Goal: Complete application form

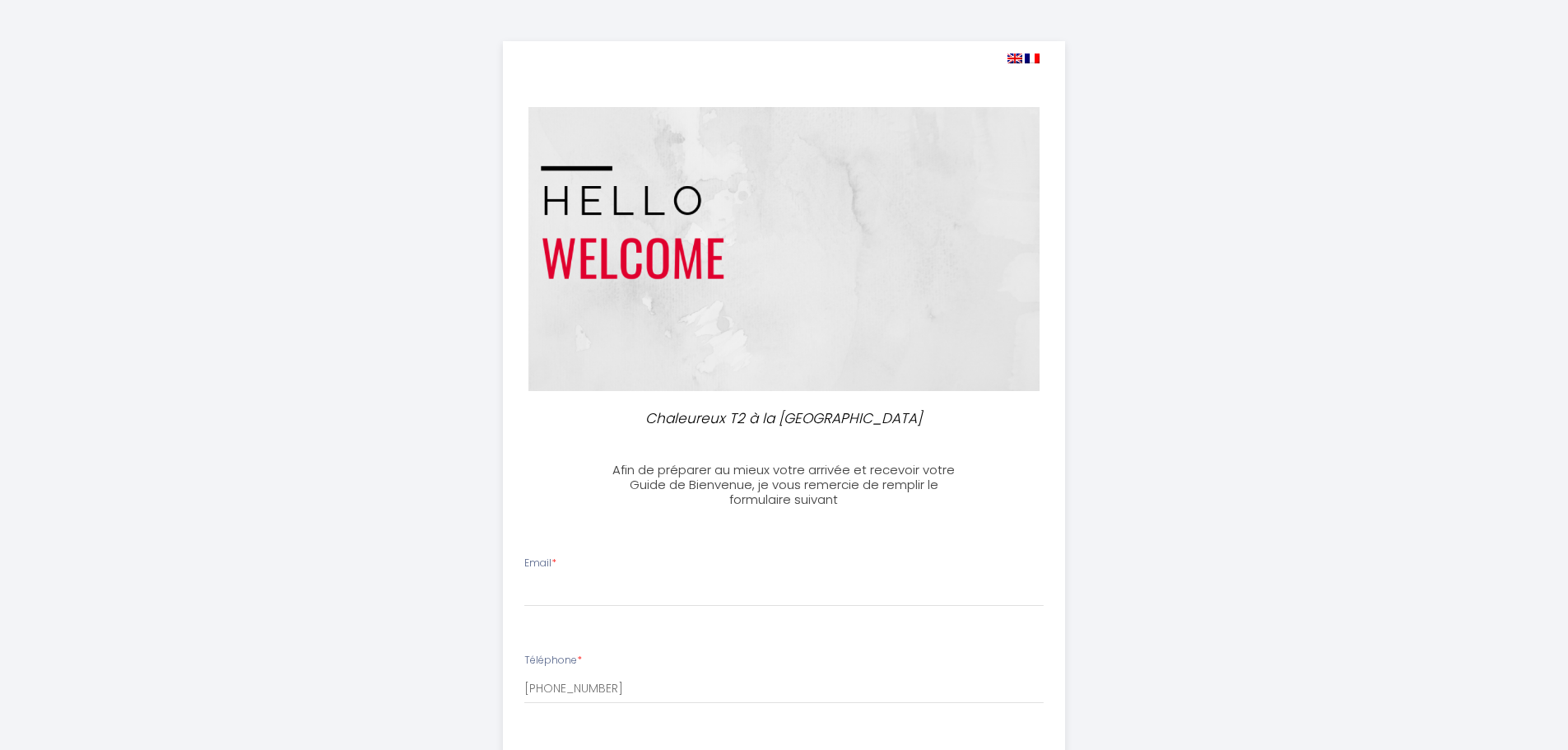
select select
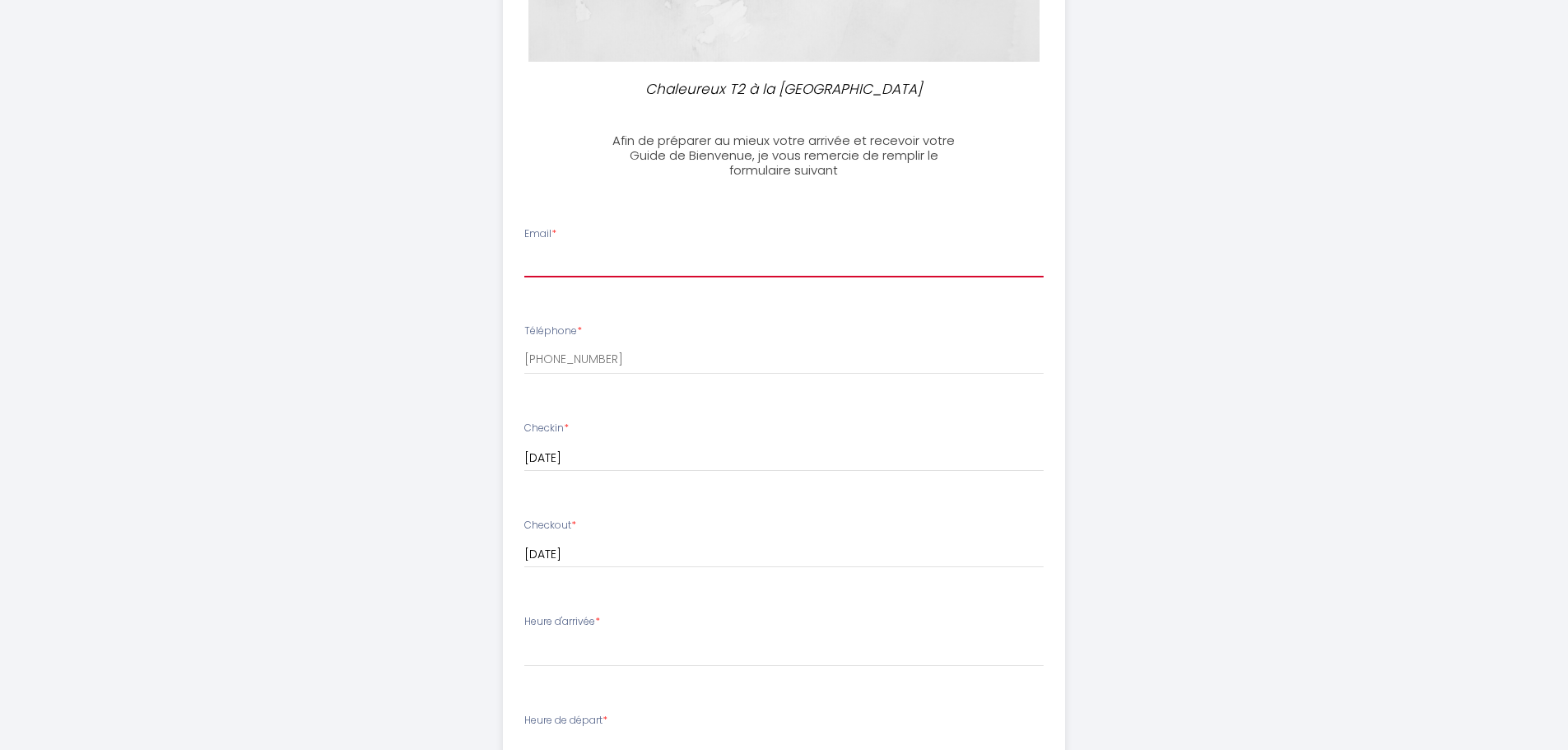
click at [644, 260] on input "Email *" at bounding box center [784, 262] width 520 height 29
type input "[PERSON_NAME][EMAIL_ADDRESS][DOMAIN_NAME]"
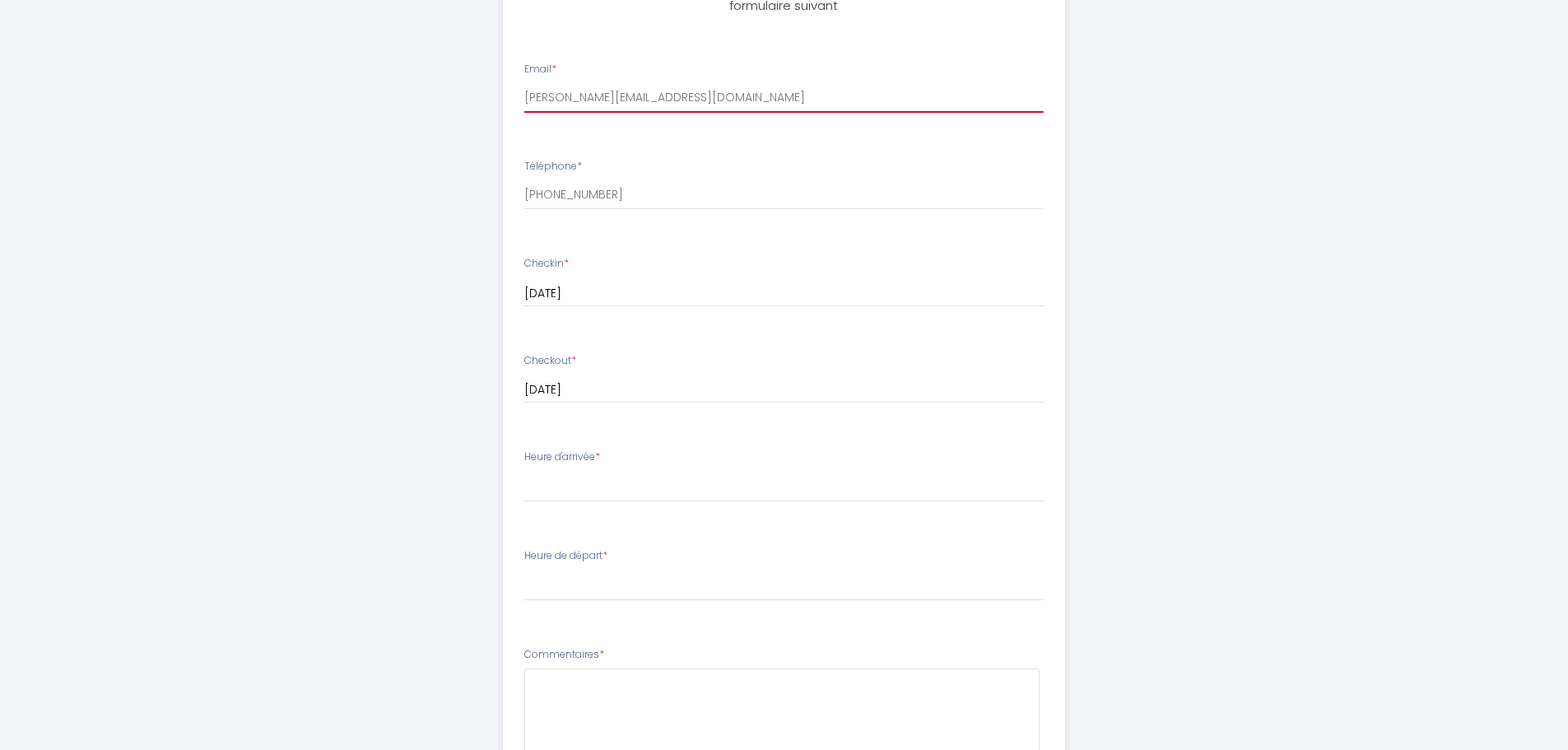
scroll to position [577, 0]
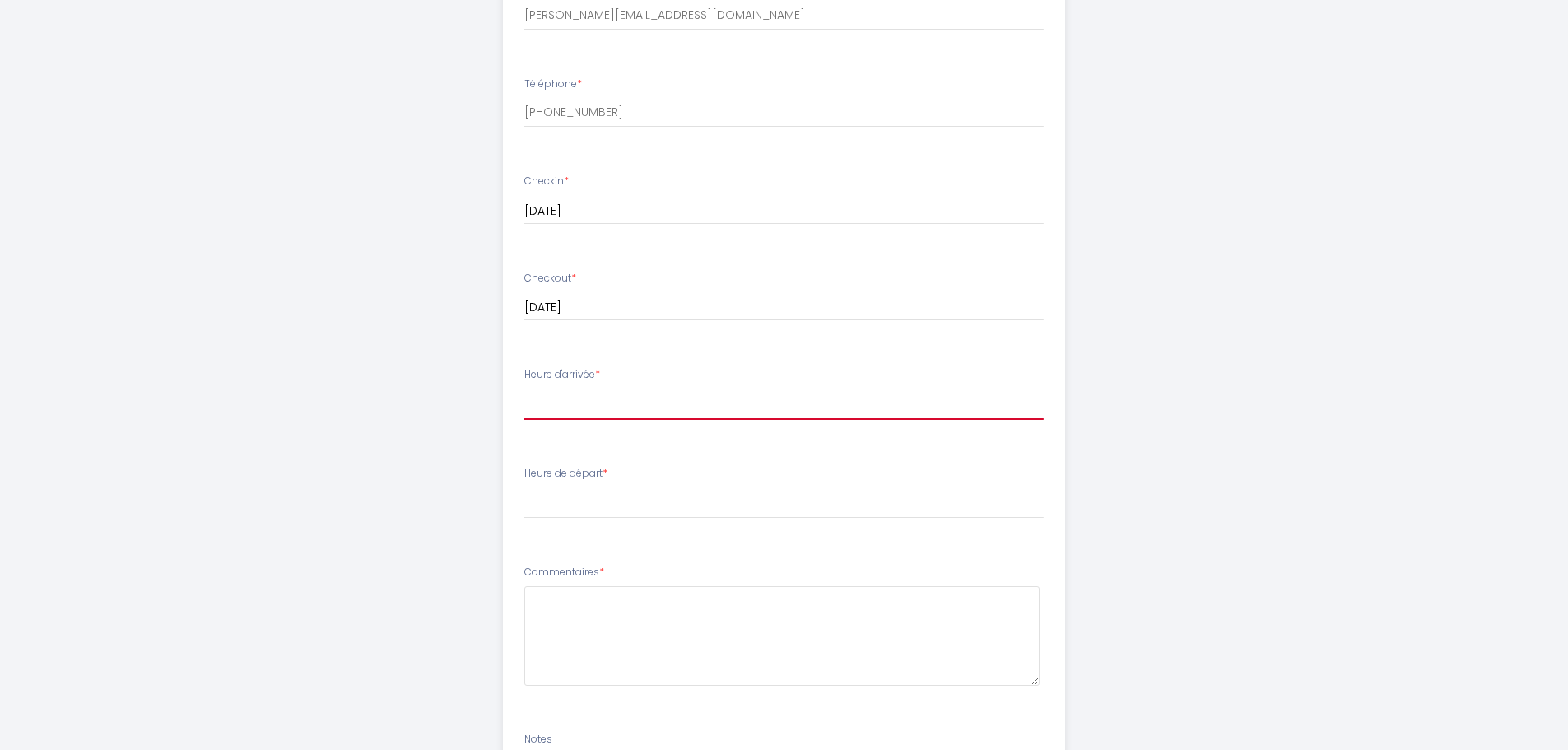
click at [640, 411] on select "14:00 14:30 15:00 15:30 16:00 16:30 17:00 17:30 18:00 18:30 19:00 19:30 20:00 2…" at bounding box center [784, 403] width 520 height 31
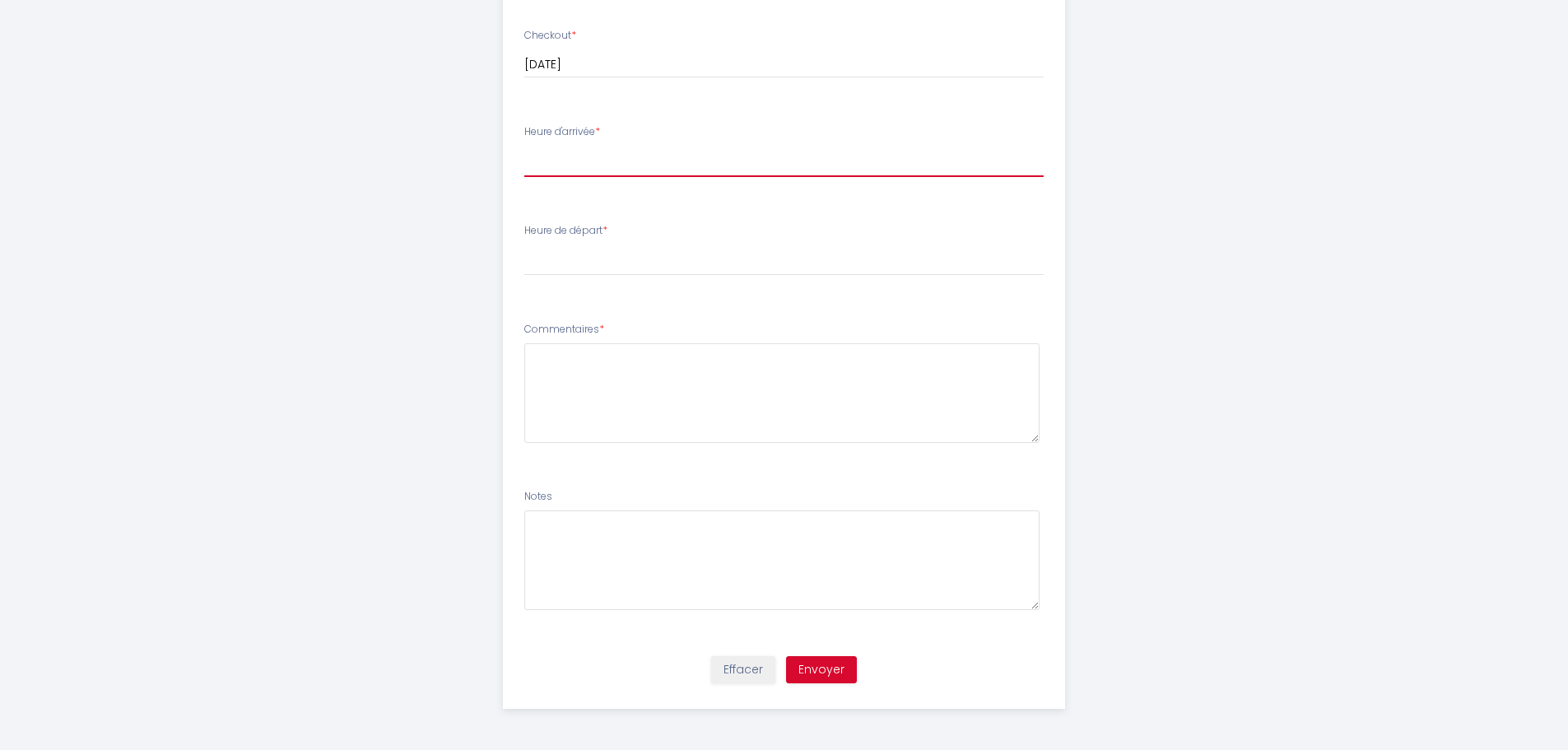
click at [585, 150] on select "14:00 14:30 15:00 15:30 16:00 16:30 17:00 17:30 18:00 18:30 19:00 19:30 20:00 2…" at bounding box center [784, 161] width 520 height 31
select select "19:00"
click at [524, 146] on select "14:00 14:30 15:00 15:30 16:00 16:30 17:00 17:30 18:00 18:30 19:00 19:30 20:00 2…" at bounding box center [784, 161] width 520 height 31
click at [592, 387] on textarea at bounding box center [782, 393] width 515 height 100
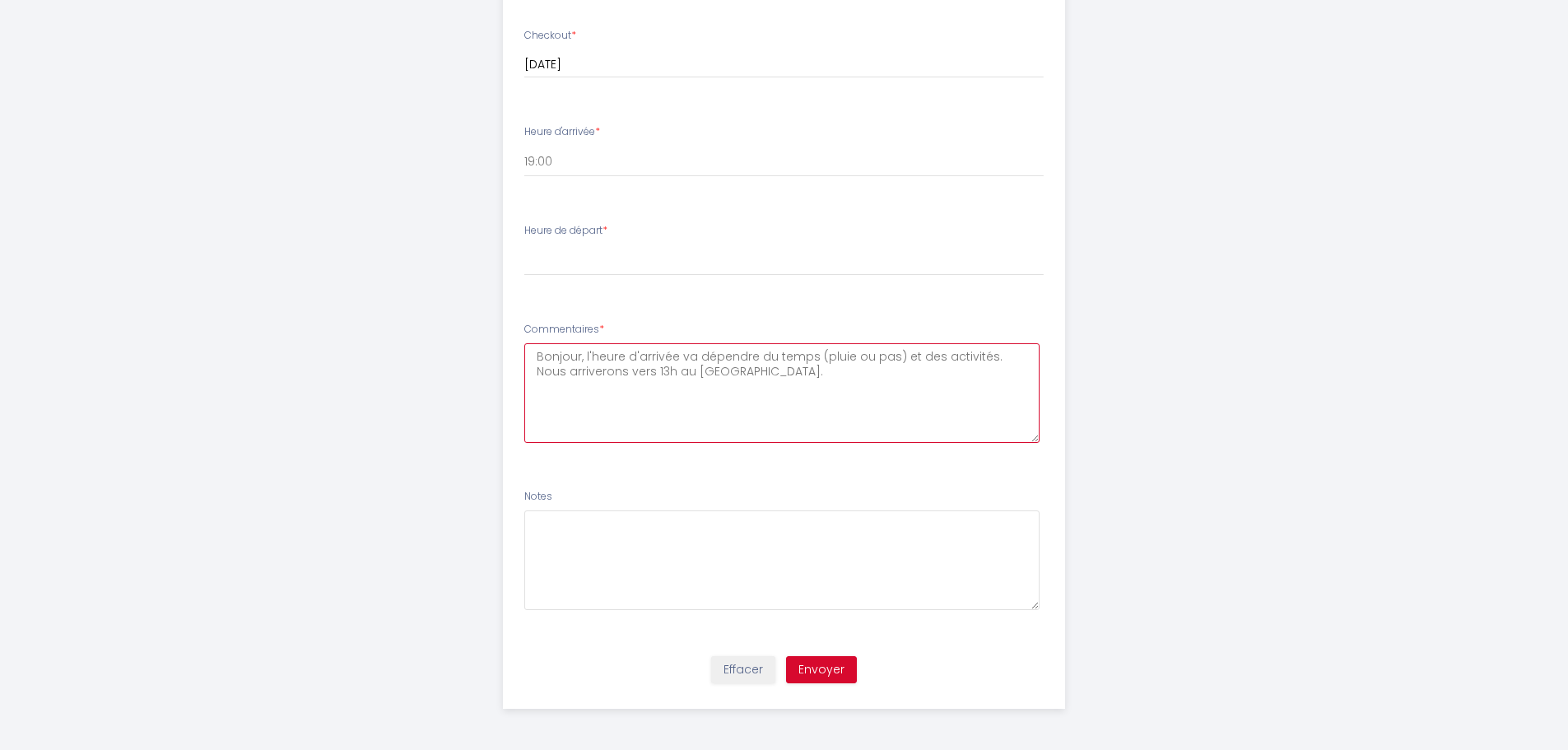
type textarea "Bonjour, l'heure d'arrivée va dépendre du temps (pluie ou pas) et des activités…"
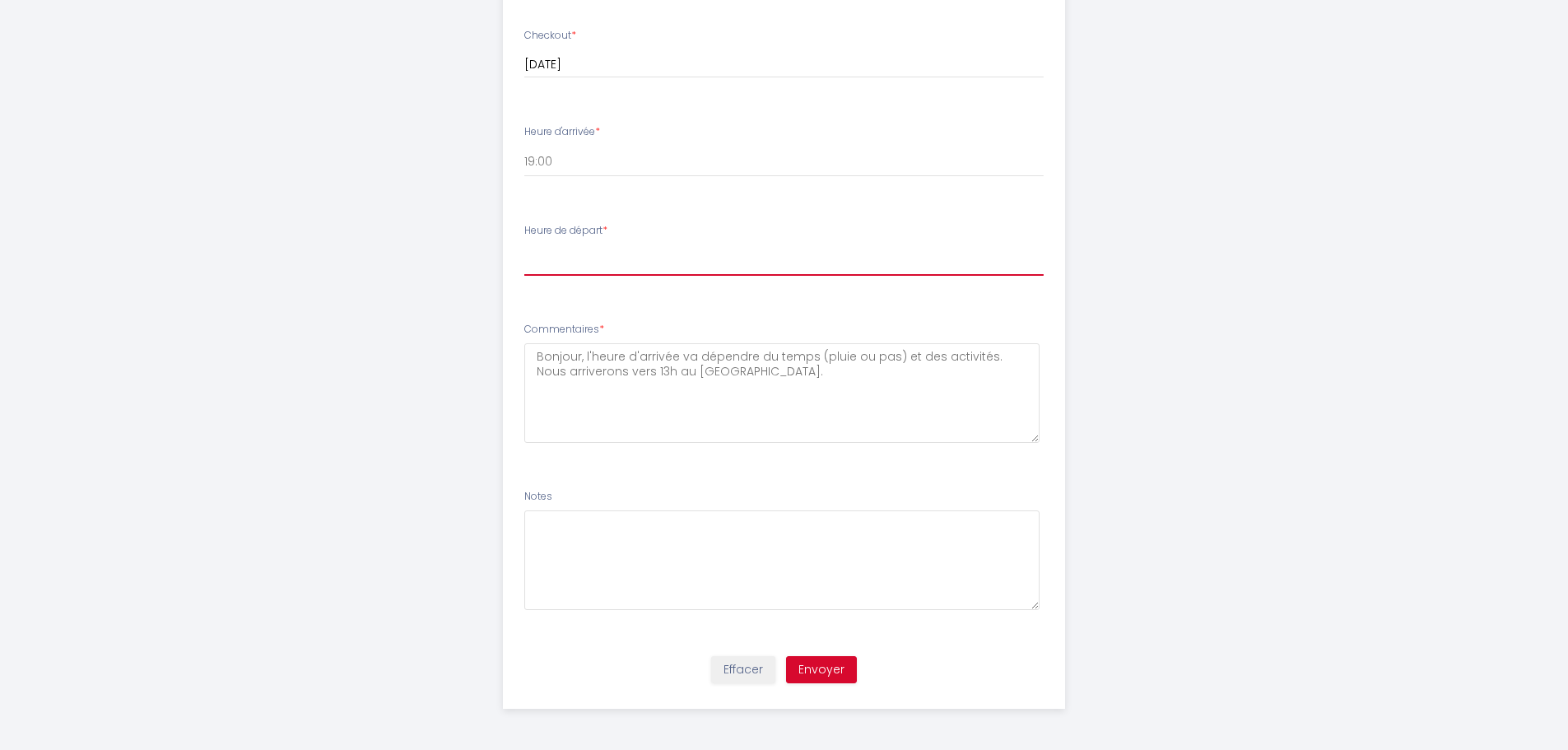
click at [602, 257] on select "00:00 00:30 01:00 01:30 02:00 02:30 03:00 03:30 04:00 04:30 05:00 05:30 06:00 0…" at bounding box center [784, 259] width 520 height 31
select select "09:30"
click at [524, 244] on select "00:00 00:30 01:00 01:30 02:00 02:30 03:00 03:30 04:00 04:30 05:00 05:30 06:00 0…" at bounding box center [784, 259] width 520 height 31
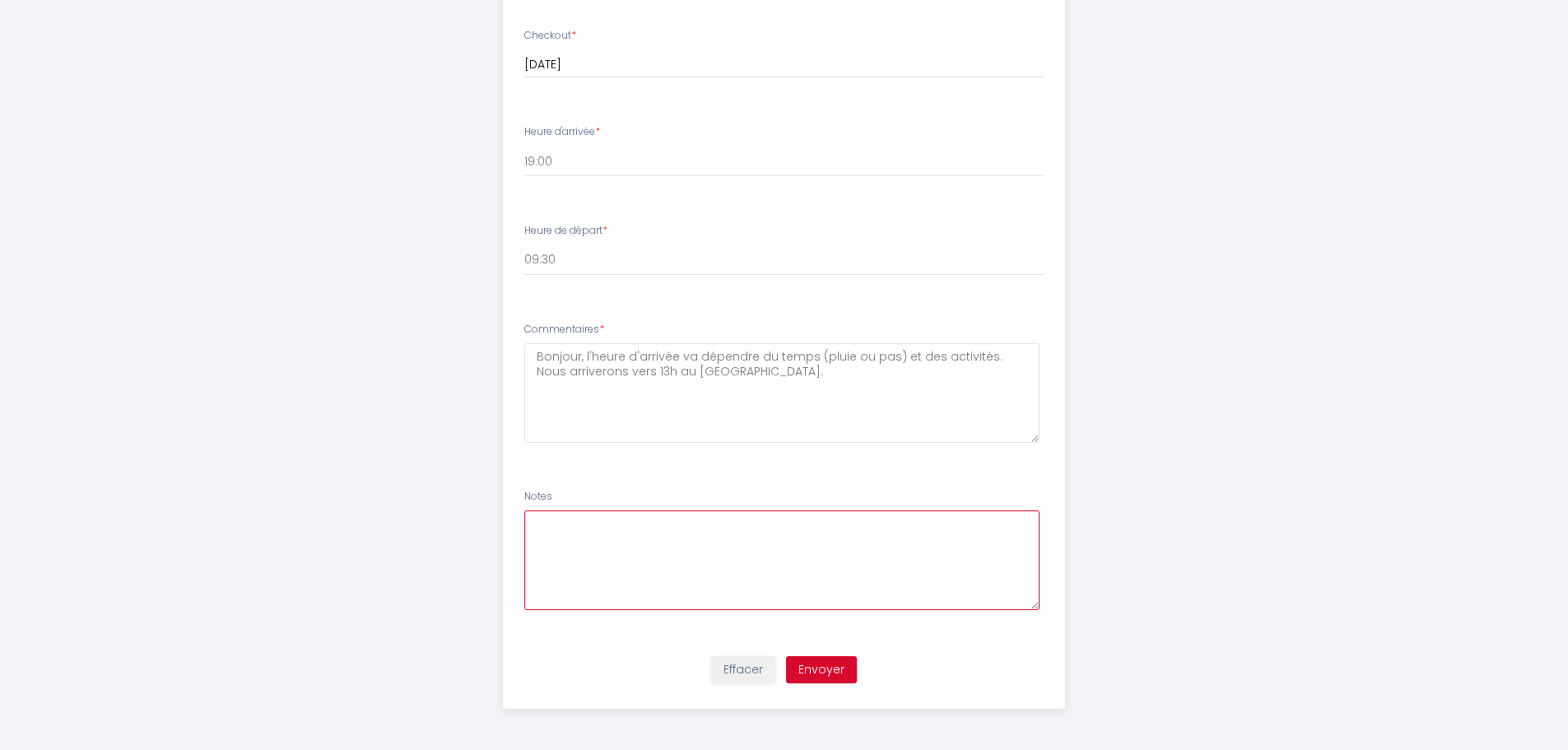
click at [642, 539] on textarea at bounding box center [782, 561] width 515 height 100
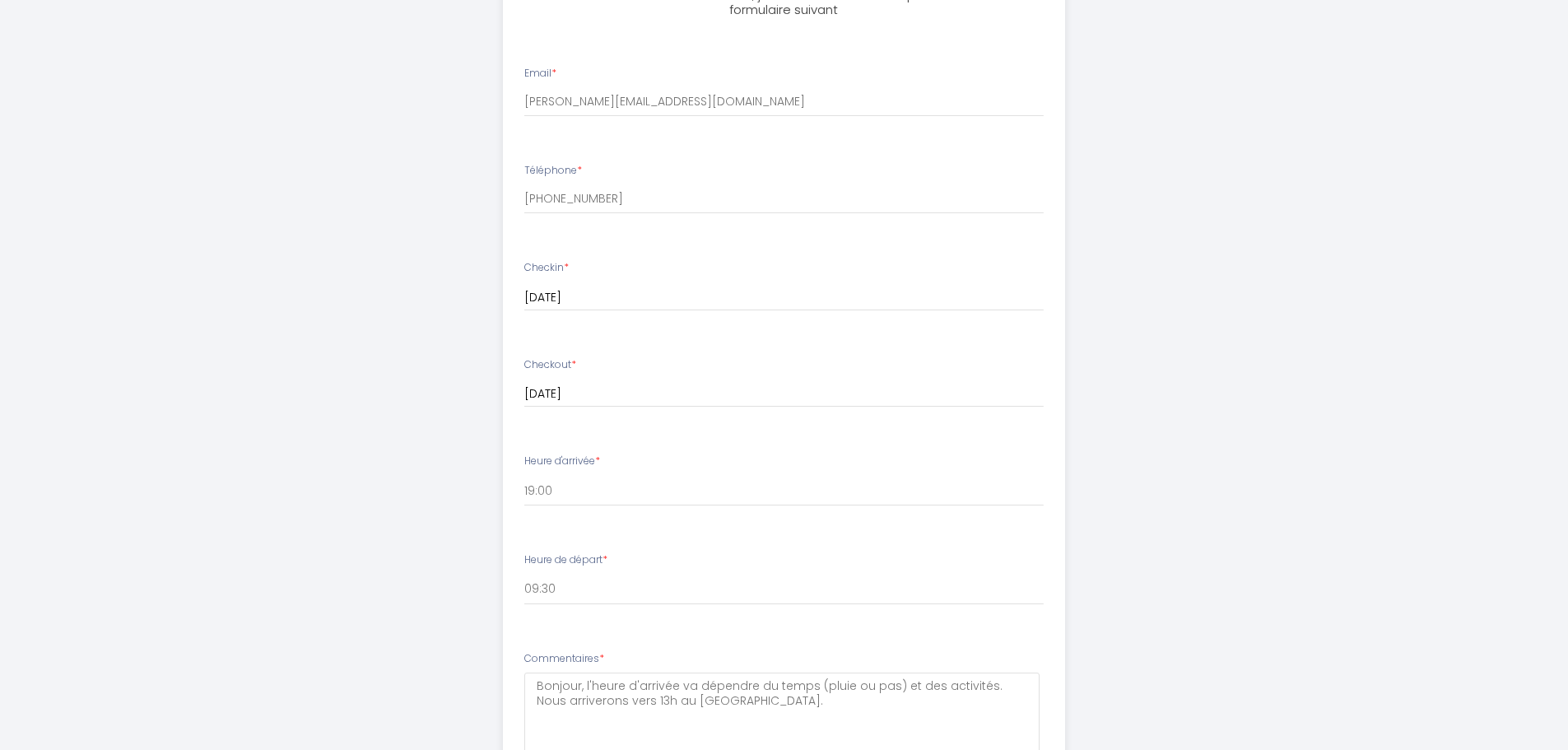
scroll to position [655, 0]
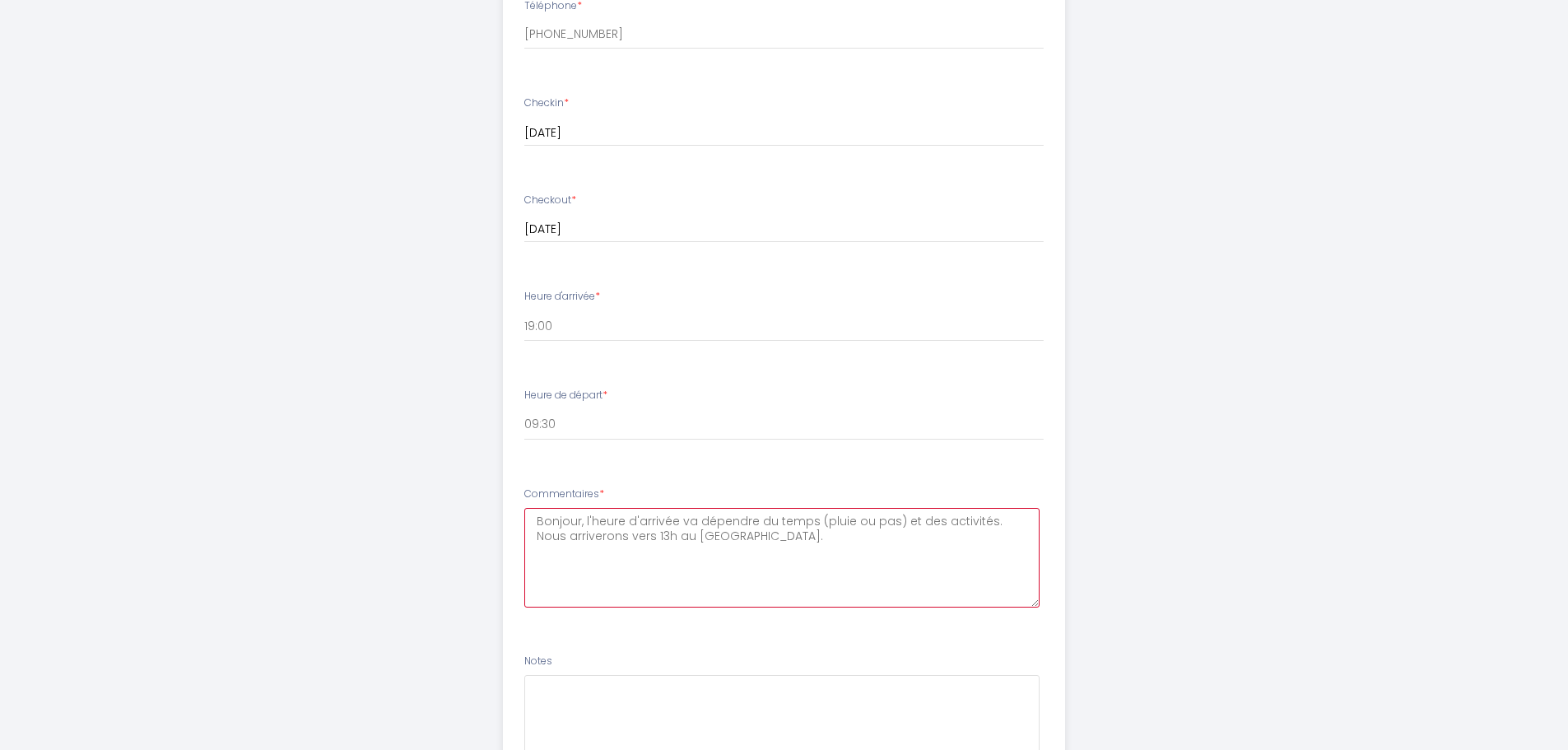
click at [730, 539] on textarea "Bonjour, l'heure d'arrivée va dépendre du temps (pluie ou pas) et des activités…" at bounding box center [782, 558] width 515 height 100
click at [892, 522] on textarea "Bonjour, l'heure d'arrivée va dépendre du temps (pluie ou pas) , des activités …" at bounding box center [782, 558] width 515 height 100
click at [720, 539] on textarea "Bonjour, l'heure d'arrivée va dépendre du temps (pluie ou pas), des activités e…" at bounding box center [782, 558] width 515 height 100
drag, startPoint x: 818, startPoint y: 536, endPoint x: 895, endPoint y: 540, distance: 77.1
click at [895, 540] on textarea "Bonjour, l'heure d'arrivée va dépendre du temps (pluie ou pas), des activités e…" at bounding box center [782, 558] width 515 height 100
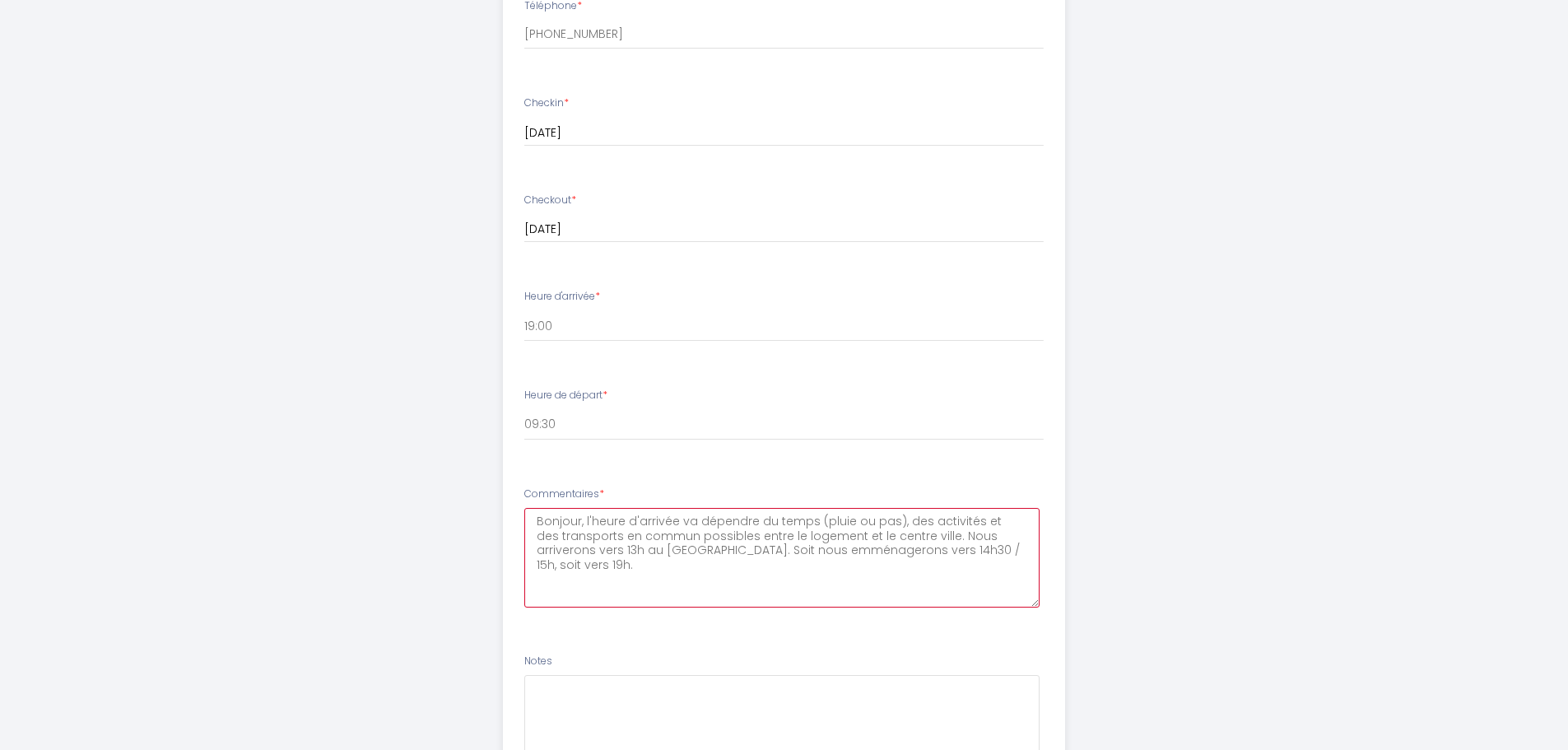
click at [937, 544] on textarea "Bonjour, l'heure d'arrivée va dépendre du temps (pluie ou pas), des activités e…" at bounding box center [782, 558] width 515 height 100
click at [1006, 521] on textarea "Bonjour, l'heure d'arrivée va dépendre du temps (pluie ou pas), des activités e…" at bounding box center [782, 558] width 515 height 100
drag, startPoint x: 677, startPoint y: 544, endPoint x: 772, endPoint y: 542, distance: 95.0
click at [771, 542] on textarea "Bonjour, l'heure d'arrivée va dépendre du temps (pluie ou pas), des activités e…" at bounding box center [782, 558] width 515 height 100
click at [799, 541] on textarea "Bonjour, l'heure d'arrivée va dépendre du temps (pluie ou pas), des activités e…" at bounding box center [782, 558] width 515 height 100
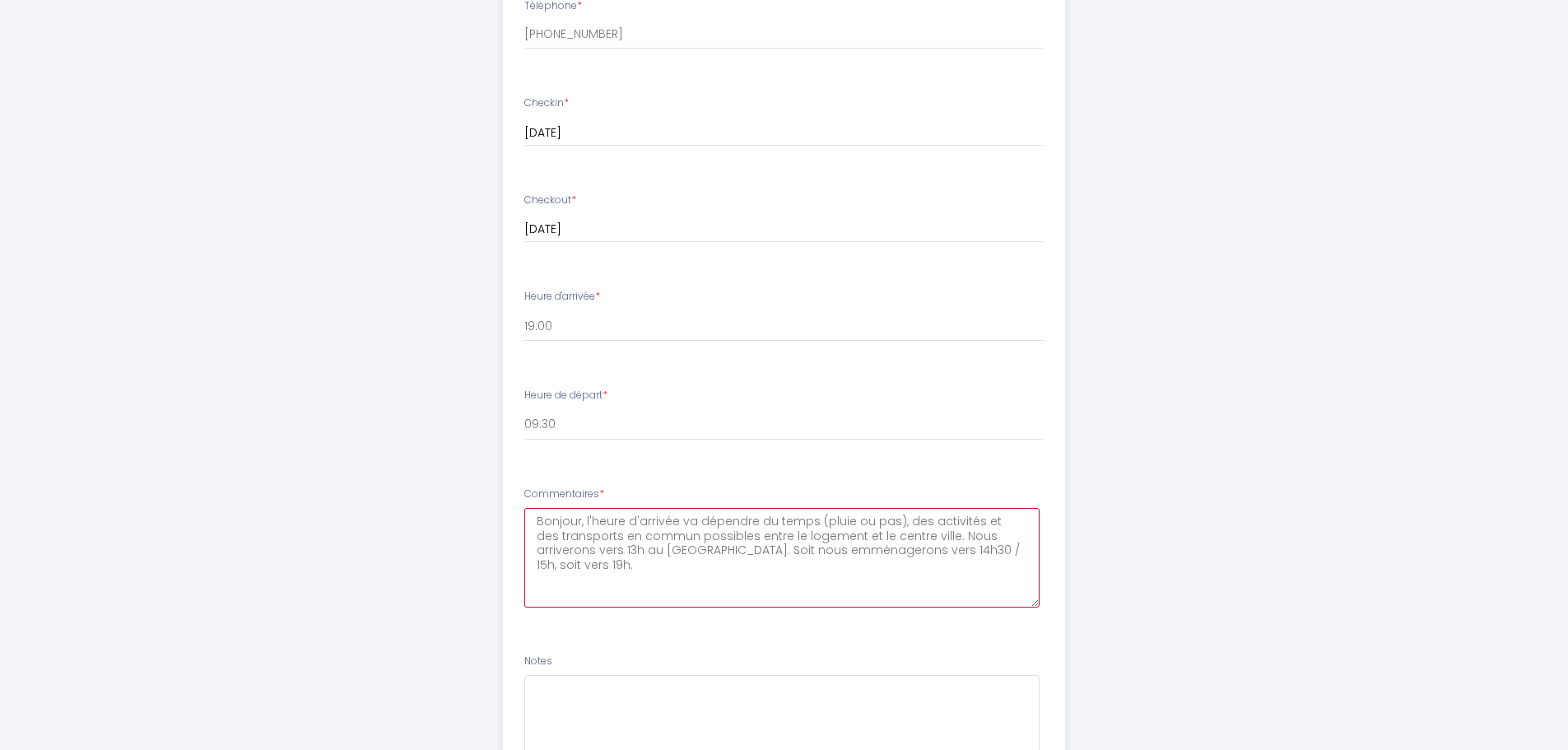
drag, startPoint x: 841, startPoint y: 537, endPoint x: 910, endPoint y: 536, distance: 69.0
click at [899, 536] on textarea "Bonjour, l'heure d'arrivée va dépendre du temps (pluie ou pas), des activités e…" at bounding box center [782, 558] width 515 height 100
click at [937, 538] on textarea "Bonjour, l'heure d'arrivée va dépendre du temps (pluie ou pas), des activités e…" at bounding box center [782, 558] width 515 height 100
click at [677, 549] on textarea "Bonjour, l'heure d'arrivée va dépendre du temps (pluie ou pas), des activités e…" at bounding box center [782, 558] width 515 height 100
drag, startPoint x: 746, startPoint y: 554, endPoint x: 766, endPoint y: 555, distance: 20.0
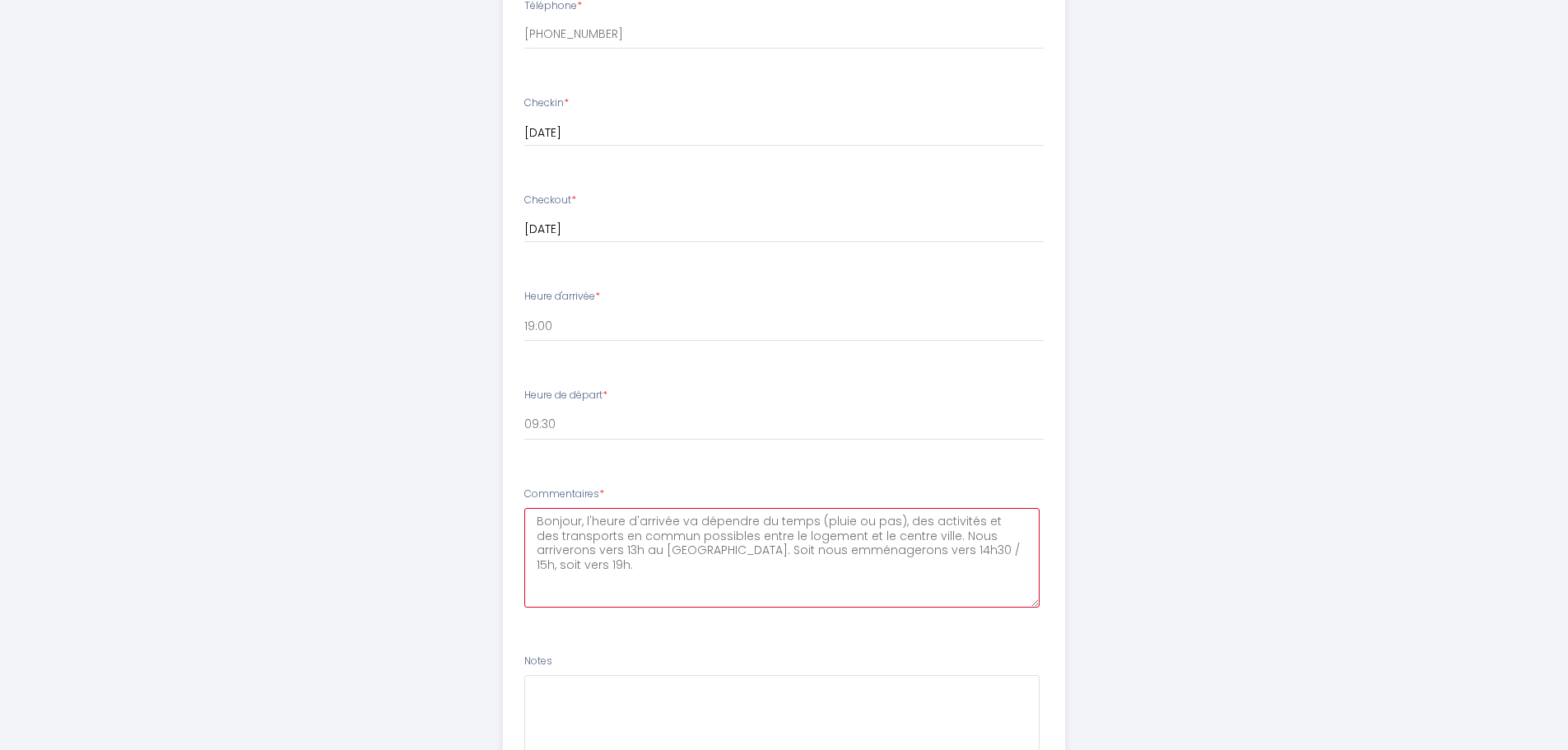
click at [746, 554] on textarea "Bonjour, l'heure d'arrivée va dépendre du temps (pluie ou pas), des activités e…" at bounding box center [782, 558] width 515 height 100
click at [793, 549] on textarea "Bonjour, l'heure d'arrivée va dépendre du temps (pluie ou pas), des activités e…" at bounding box center [782, 558] width 515 height 100
click at [966, 548] on textarea "Bonjour, l'heure d'arrivée va dépendre du temps (pluie ou pas), des activités e…" at bounding box center [782, 558] width 515 height 100
click at [584, 520] on textarea "Bonjour, l'heure d'arrivée va dépendre du temps (pluie ou pas), des activités e…" at bounding box center [782, 558] width 515 height 100
drag, startPoint x: 671, startPoint y: 542, endPoint x: 748, endPoint y: 547, distance: 77.2
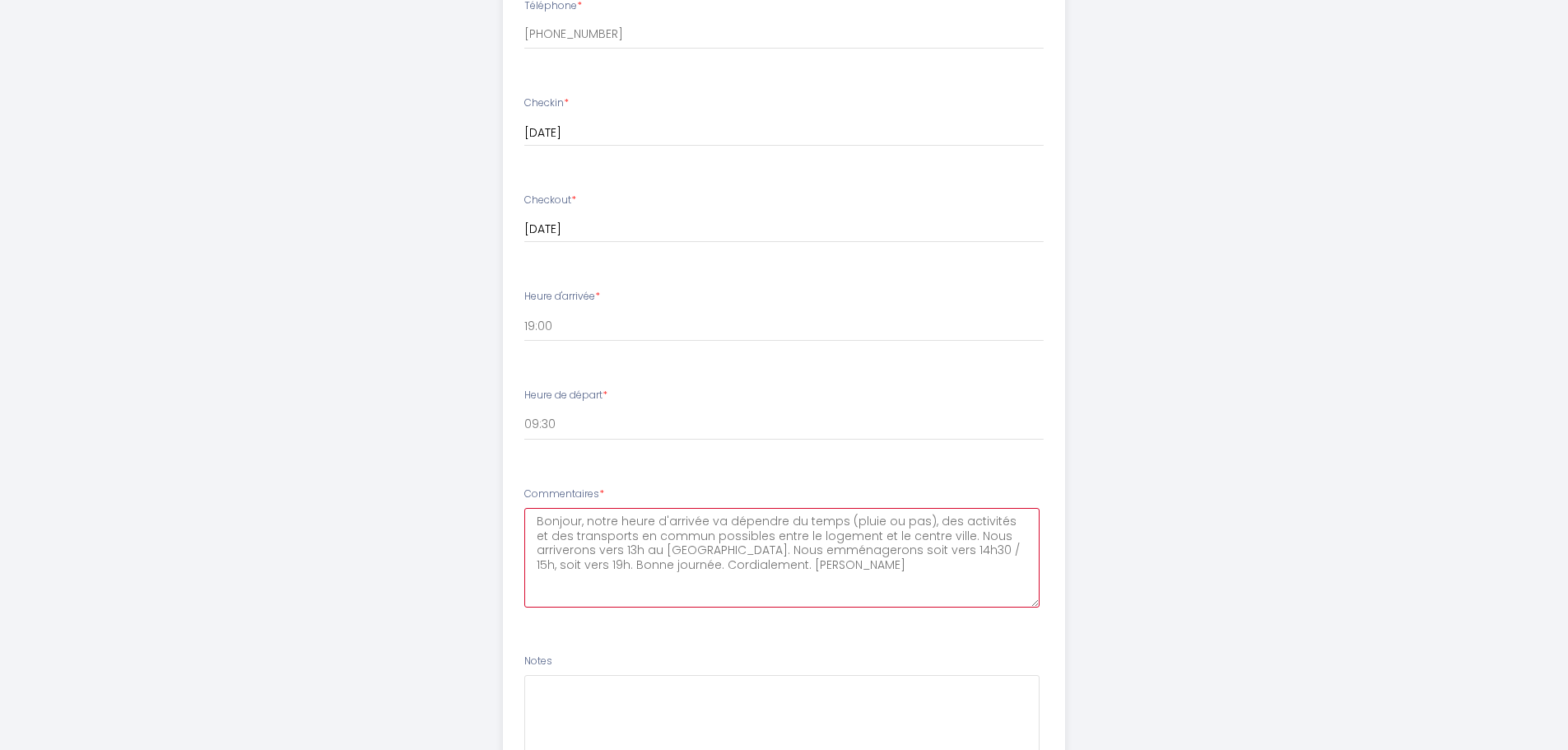
click at [748, 547] on textarea "Bonjour, notre heure d'arrivée va dépendre du temps (pluie ou pas), des activit…" at bounding box center [782, 558] width 515 height 100
click at [807, 573] on textarea "Bonjour, notre heure d'arrivée va dépendre du temps (pluie ou pas), des activit…" at bounding box center [782, 558] width 515 height 100
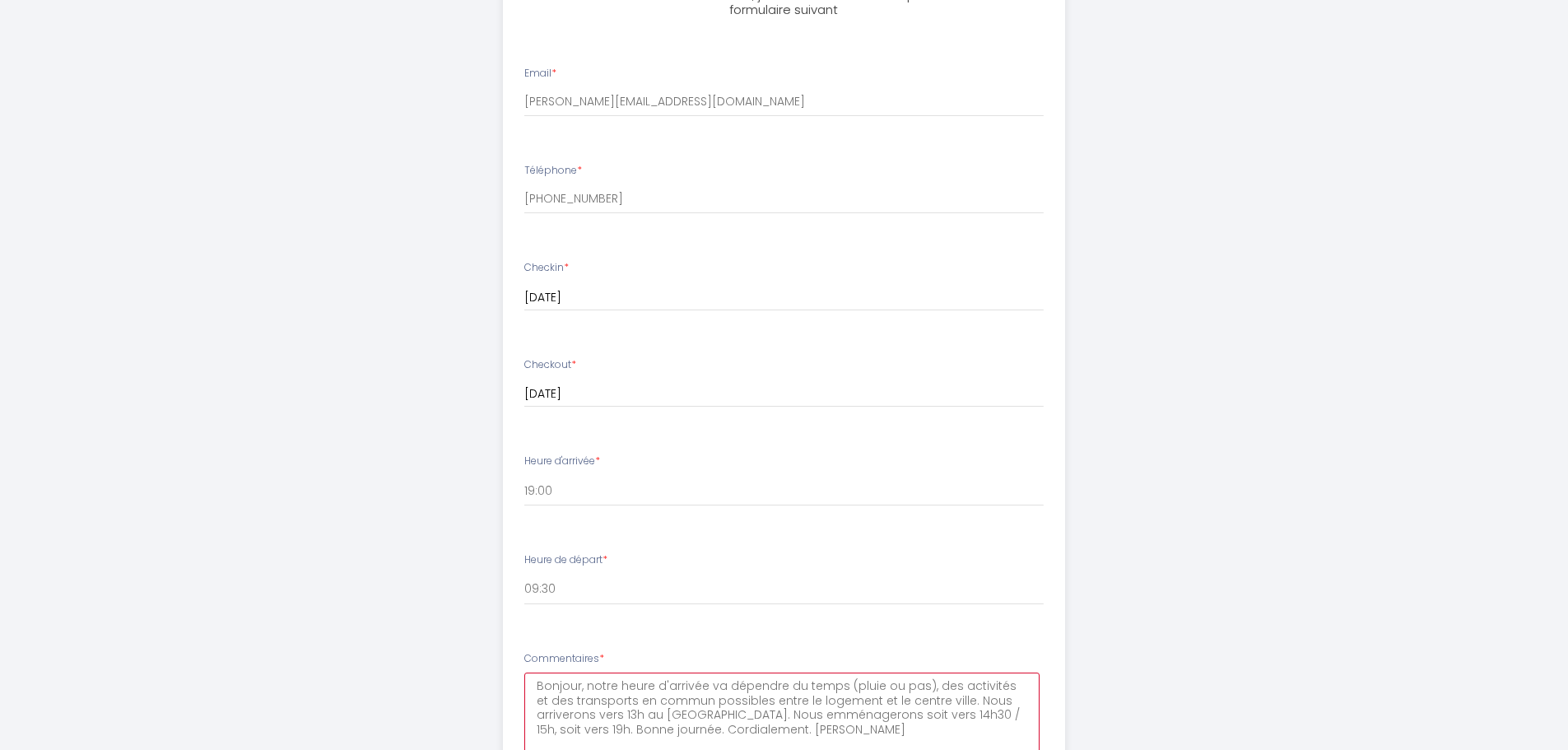
scroll to position [819, 0]
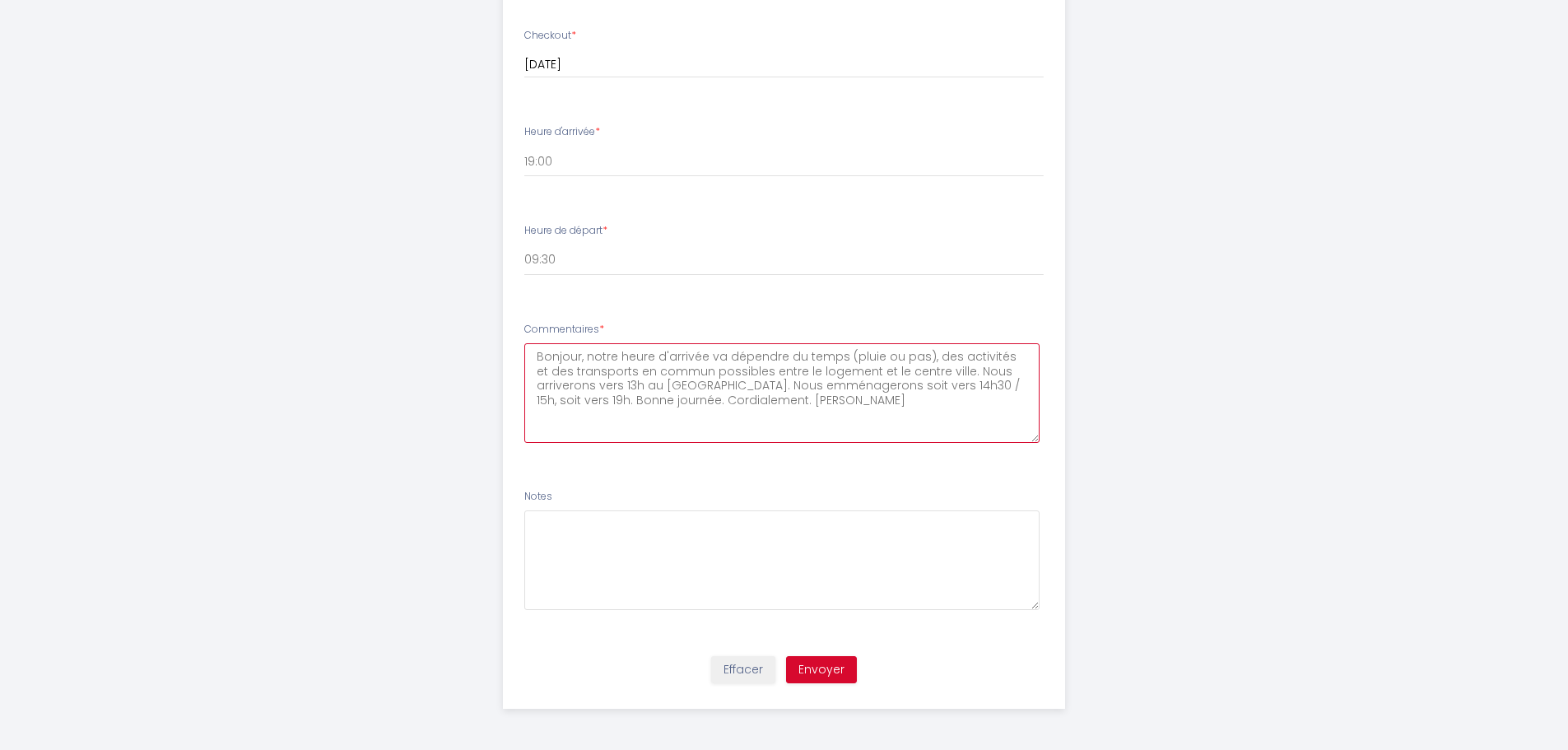
type textarea "Bonjour, notre heure d'arrivée va dépendre du temps (pluie ou pas), des activit…"
click at [833, 679] on button "Envoyer" at bounding box center [822, 671] width 71 height 28
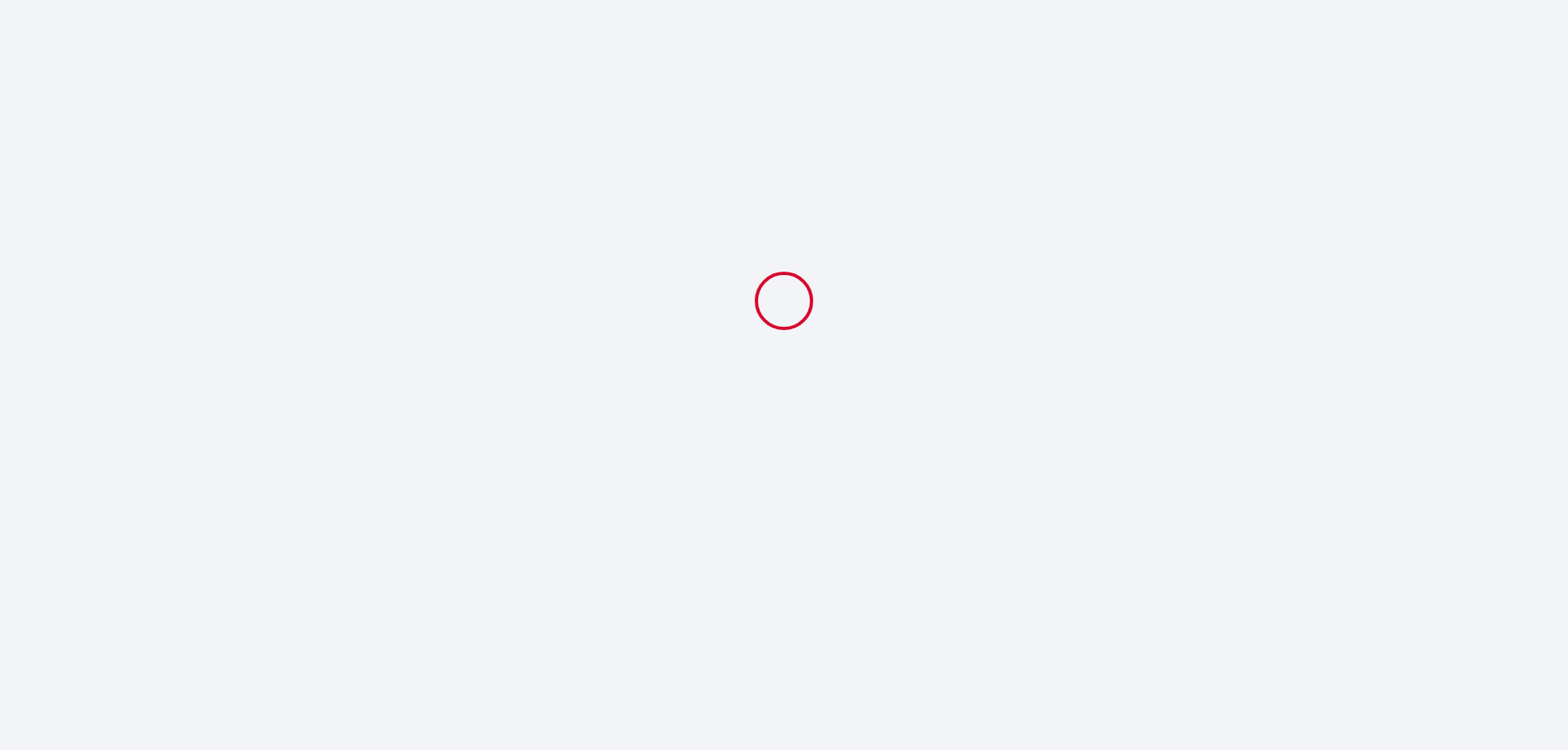
scroll to position [0, 0]
select select "19:00"
select select "09:30"
